Goal: Information Seeking & Learning: Understand process/instructions

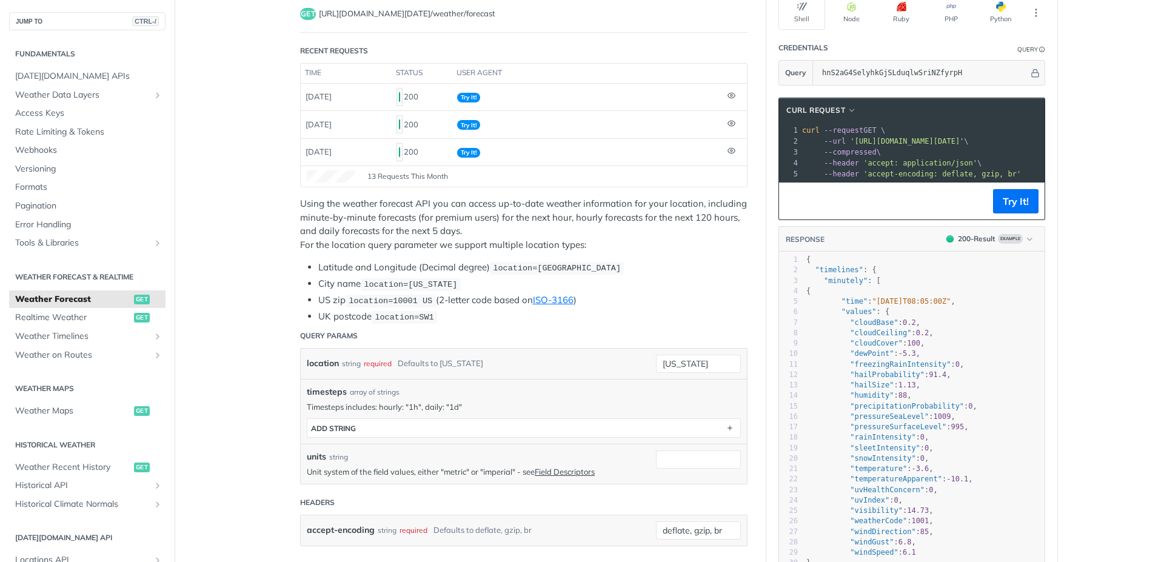
scroll to position [73, 0]
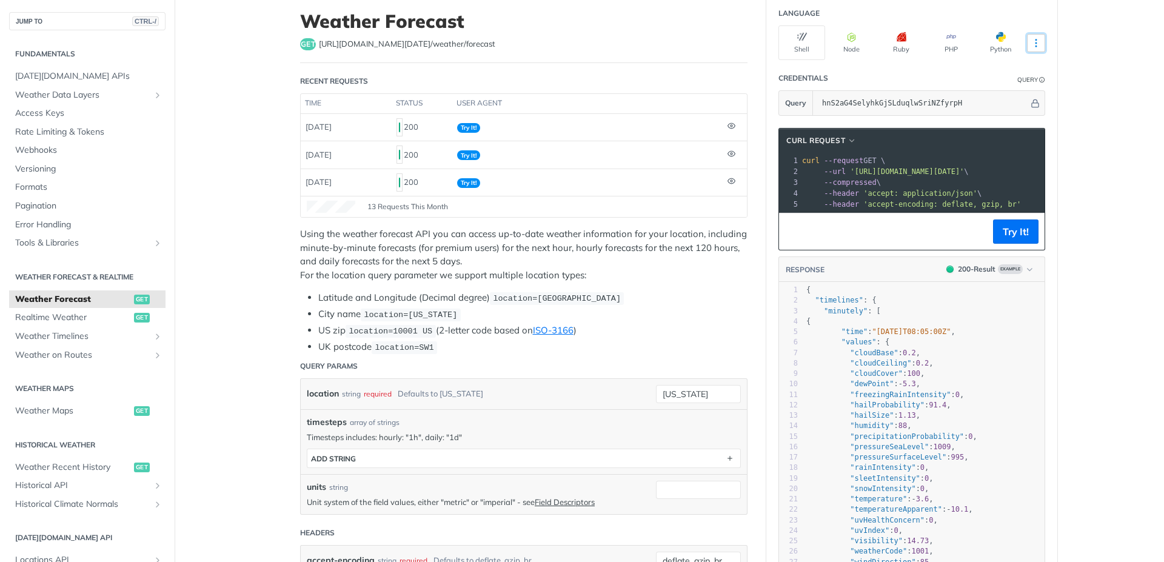
click at [1027, 42] on button "More Languages" at bounding box center [1036, 43] width 18 height 18
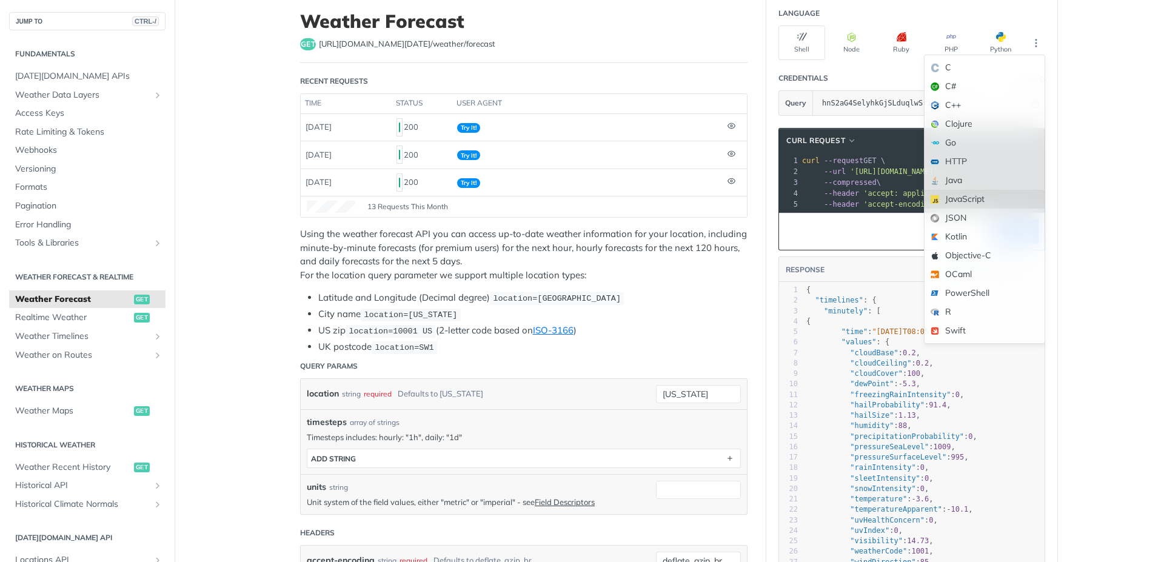
click at [984, 192] on div "JavaScript" at bounding box center [984, 199] width 120 height 19
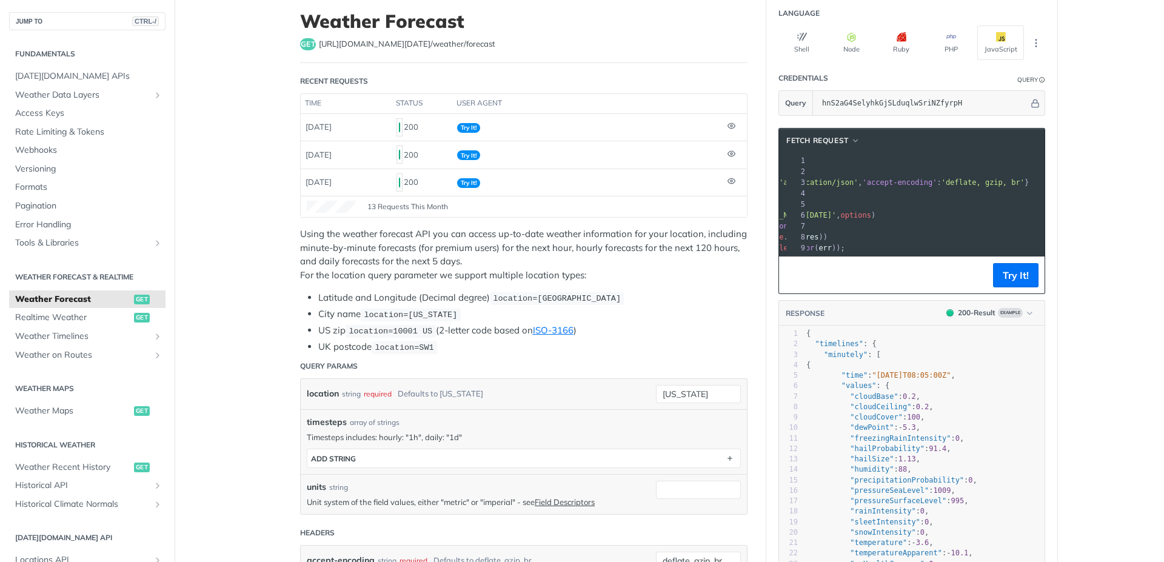
scroll to position [0, 0]
drag, startPoint x: 828, startPoint y: 216, endPoint x: 990, endPoint y: 218, distance: 162.5
click at [662, 218] on span "'[URL][DOMAIN_NAME][DATE]'" at bounding box center [605, 215] width 114 height 8
copy span "[URL][DOMAIN_NAME][DATE]"
click at [662, 219] on span "'[URL][DOMAIN_NAME][DATE]'" at bounding box center [605, 215] width 114 height 8
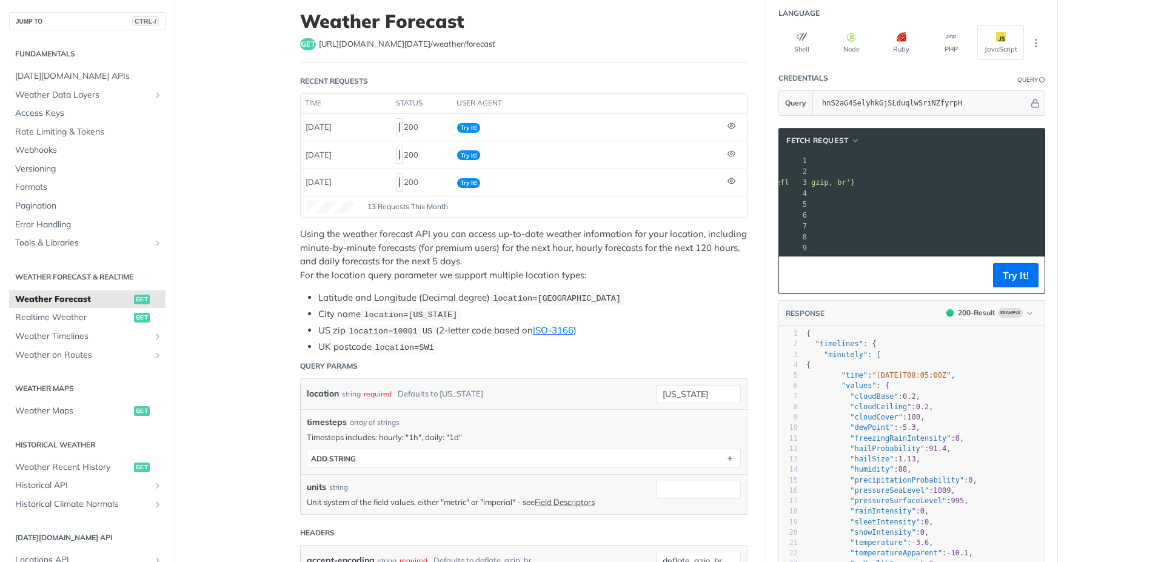
click at [662, 218] on span "'[URL][DOMAIN_NAME][DATE]'" at bounding box center [605, 215] width 114 height 8
click at [708, 390] on input "[US_STATE]" at bounding box center [698, 394] width 85 height 18
type input "n"
click at [1008, 278] on button "Try It!" at bounding box center [1015, 275] width 45 height 24
drag, startPoint x: 714, startPoint y: 394, endPoint x: 525, endPoint y: 399, distance: 189.2
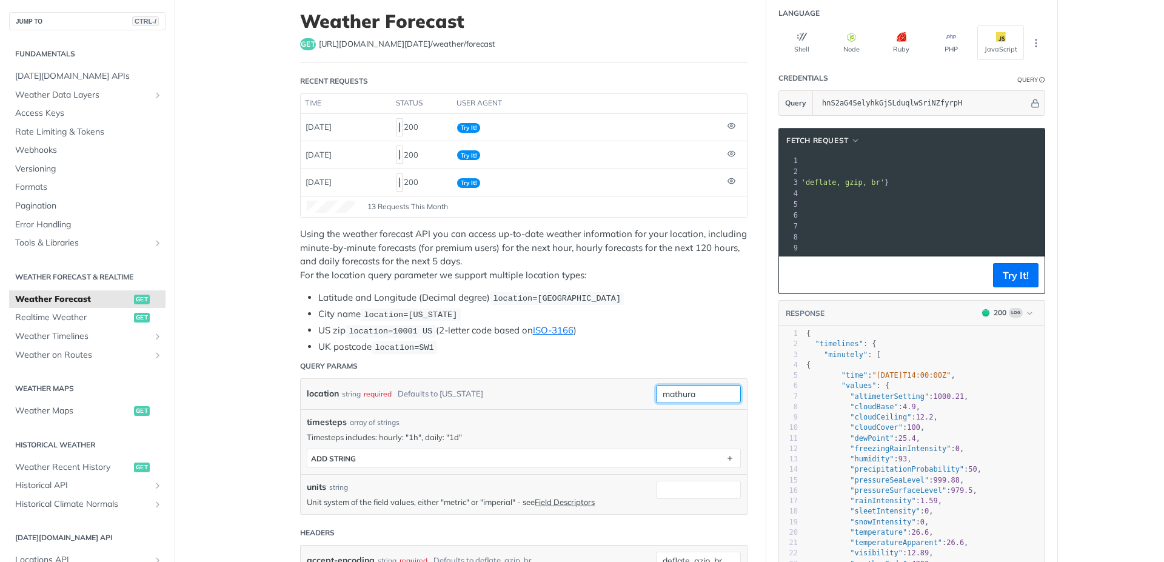
click at [525, 399] on div "location string required Defaults to [US_STATE] mathura required type : string …" at bounding box center [524, 394] width 446 height 30
type input "[GEOGRAPHIC_DATA]"
click at [1018, 279] on button "Try It!" at bounding box center [1015, 275] width 45 height 24
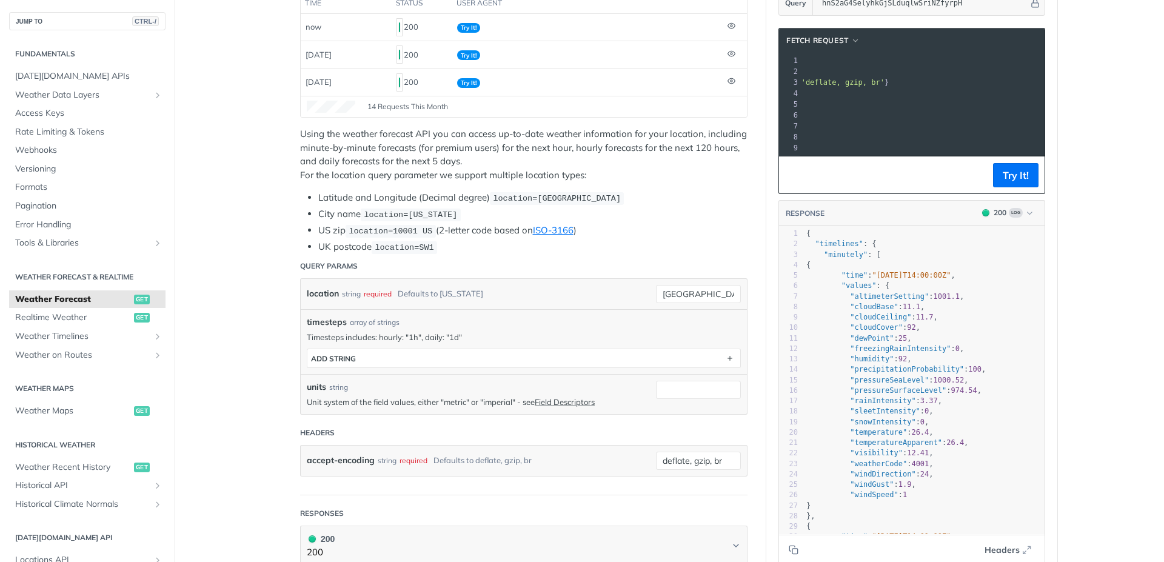
scroll to position [218, 0]
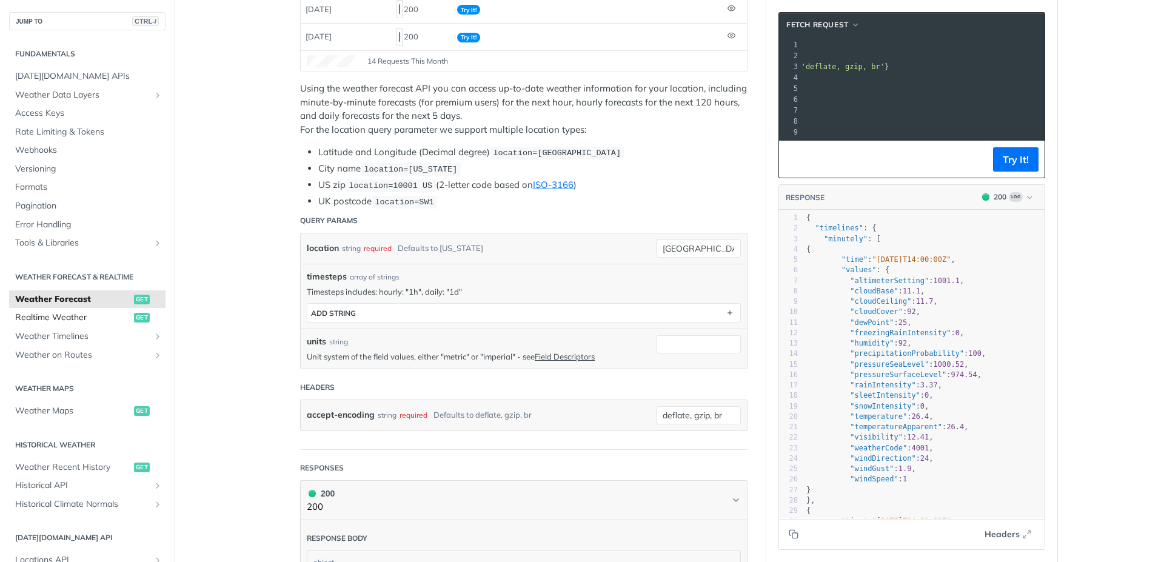
click at [58, 315] on span "Realtime Weather" at bounding box center [73, 318] width 116 height 12
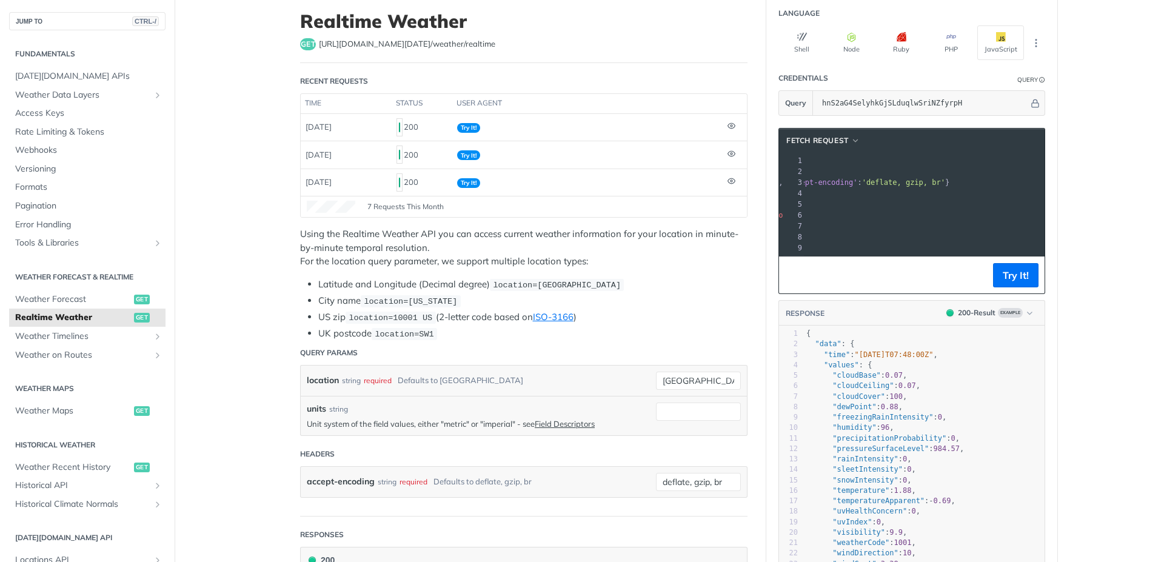
scroll to position [0, 222]
drag, startPoint x: 698, startPoint y: 381, endPoint x: 505, endPoint y: 381, distance: 192.8
click at [505, 381] on div "location string required Defaults to [GEOGRAPHIC_DATA] [GEOGRAPHIC_DATA] requir…" at bounding box center [524, 381] width 446 height 30
type input "[GEOGRAPHIC_DATA]"
click at [62, 299] on span "Weather Forecast" at bounding box center [73, 299] width 116 height 12
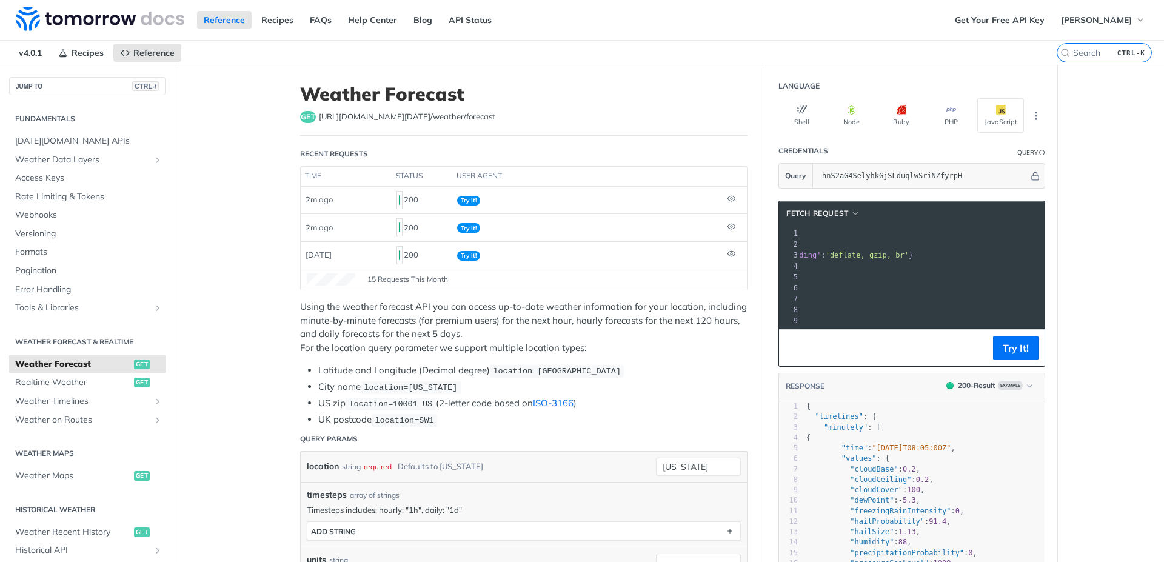
scroll to position [0, 289]
drag, startPoint x: 973, startPoint y: 174, endPoint x: 815, endPoint y: 172, distance: 157.6
click at [816, 172] on input "hnS2aG4SelyhkGjSLduqlwSriNZfyrpH" at bounding box center [922, 176] width 213 height 24
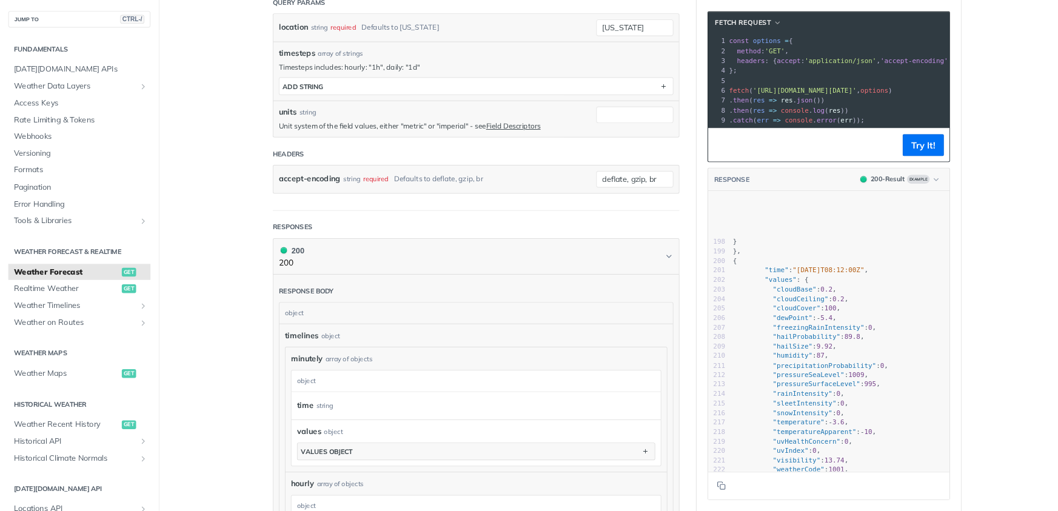
scroll to position [2182, 0]
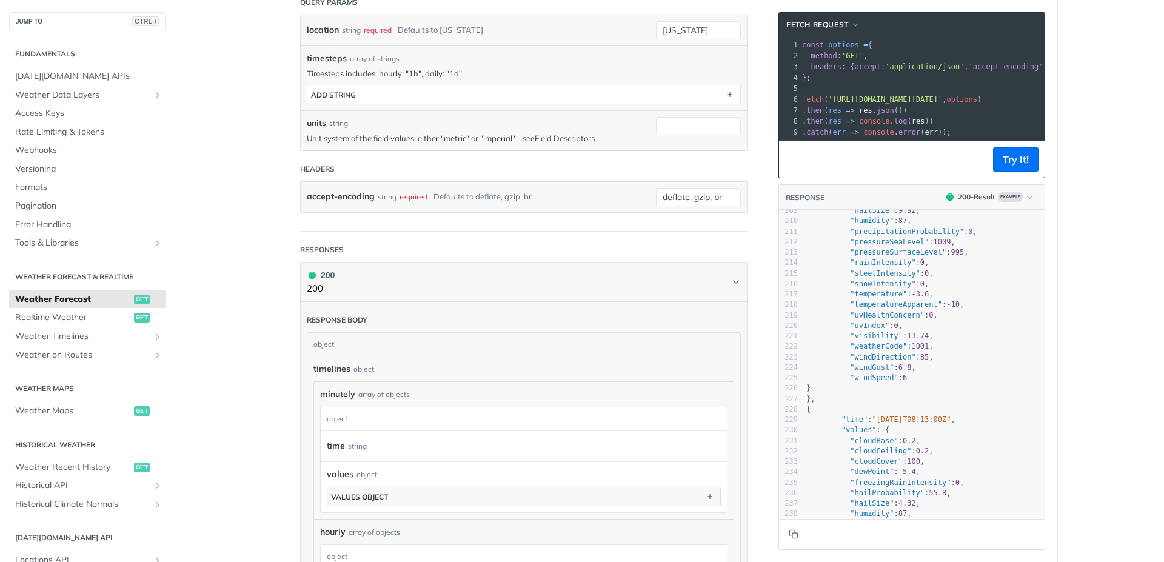
click at [769, 218] on section "fetch Request xxxxxxxxxx 1 const options = { 2 method : 'GET' , 3 headers : { a…" at bounding box center [911, 281] width 291 height 562
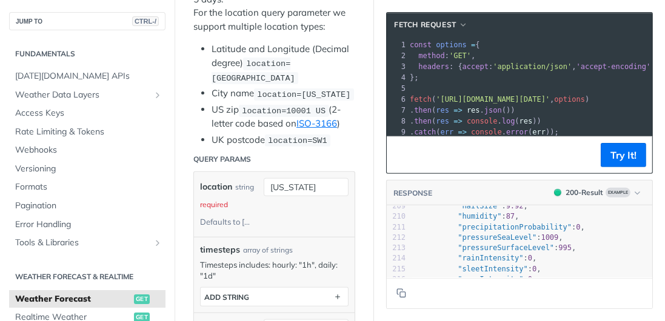
drag, startPoint x: 82, startPoint y: 135, endPoint x: 222, endPoint y: 118, distance: 140.4
click at [193, 135] on ul "Latitude and Longitude (Decimal degree) location=[GEOGRAPHIC_DATA] City name lo…" at bounding box center [274, 94] width 162 height 105
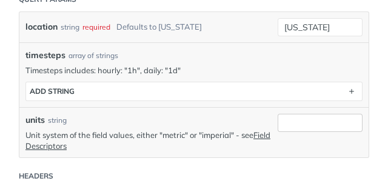
drag, startPoint x: 368, startPoint y: 121, endPoint x: 349, endPoint y: 127, distance: 20.3
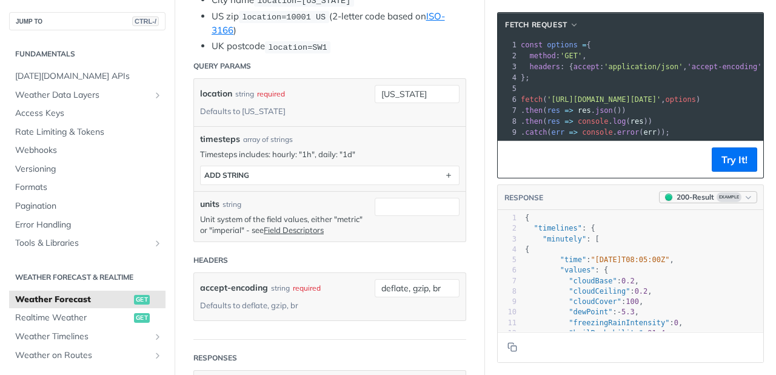
click at [744, 202] on icon "button" at bounding box center [748, 197] width 9 height 9
click at [726, 274] on div "400 - Result" at bounding box center [690, 268] width 122 height 13
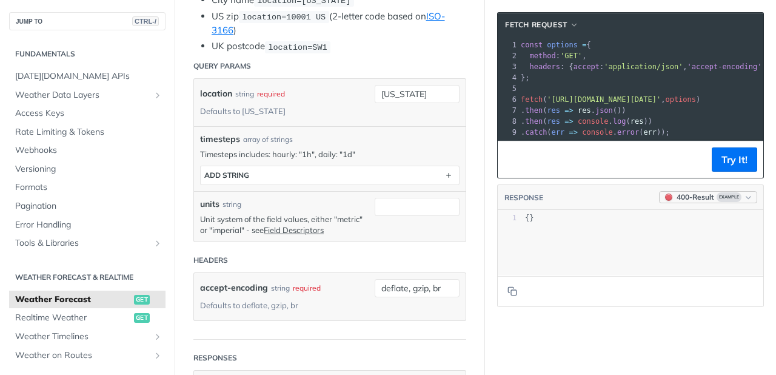
click at [677, 200] on div "400 - Result" at bounding box center [695, 197] width 38 height 11
click at [669, 253] on div "200 - Result" at bounding box center [690, 247] width 132 height 21
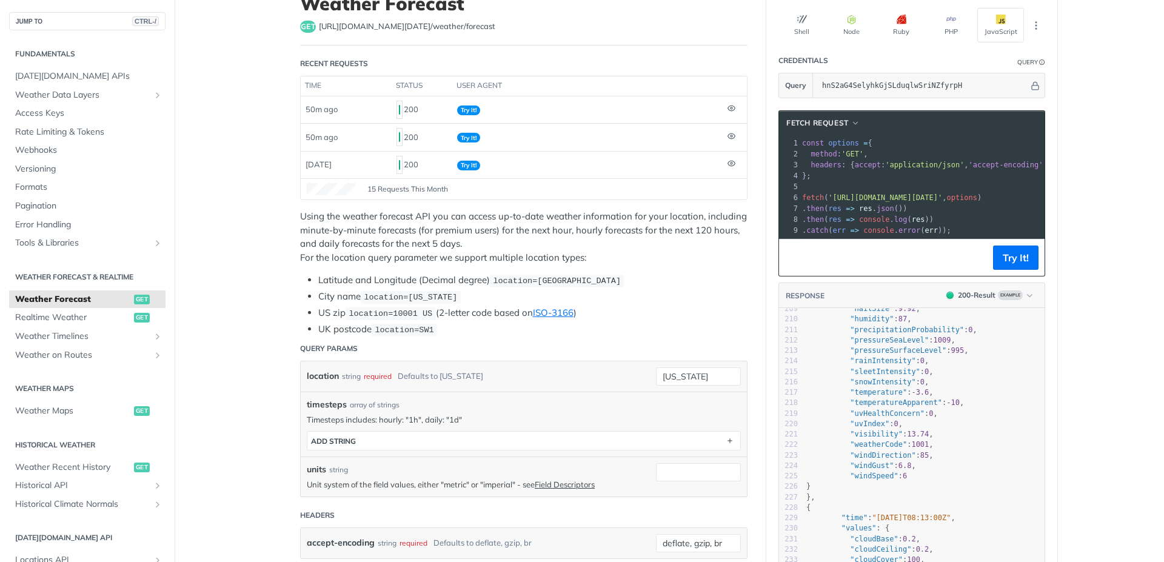
scroll to position [79, 0]
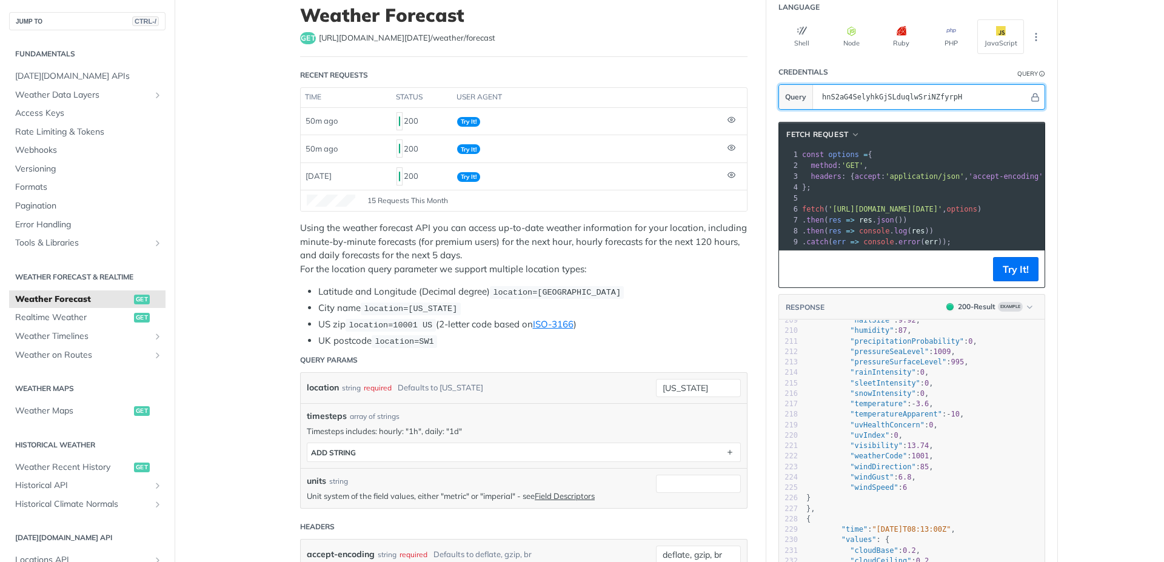
drag, startPoint x: 966, startPoint y: 95, endPoint x: 813, endPoint y: 92, distance: 152.2
click at [816, 92] on input "hnS2aG4SelyhkGjSLduqlwSriNZfyrpH" at bounding box center [922, 97] width 213 height 24
